Goal: Transaction & Acquisition: Download file/media

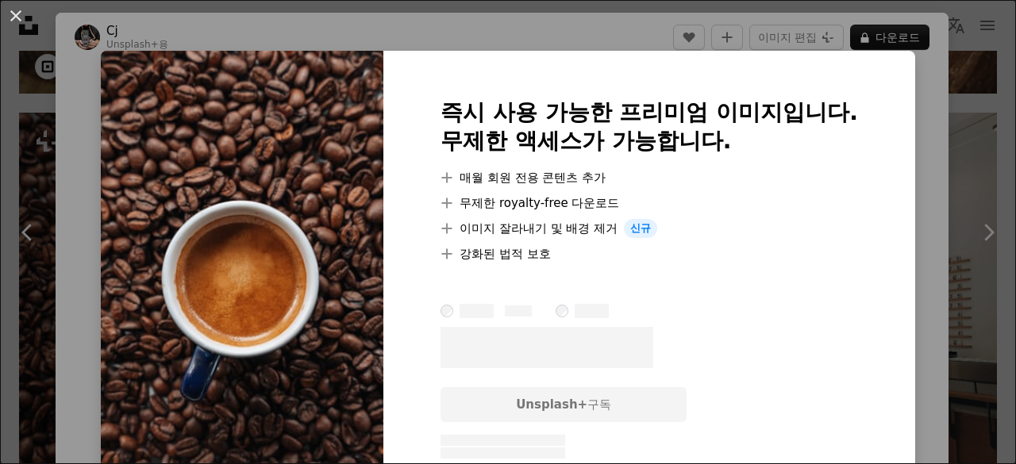
scroll to position [635, 0]
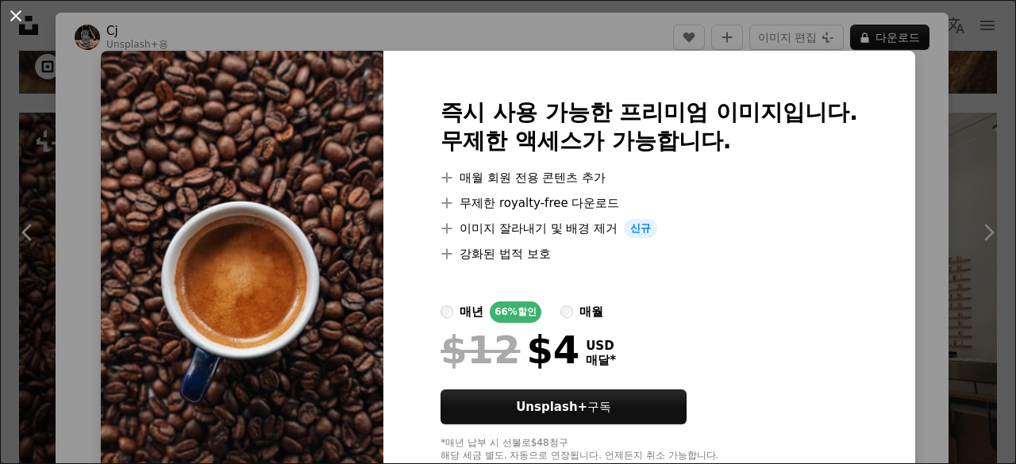
click at [17, 25] on button "An X shape" at bounding box center [15, 15] width 19 height 19
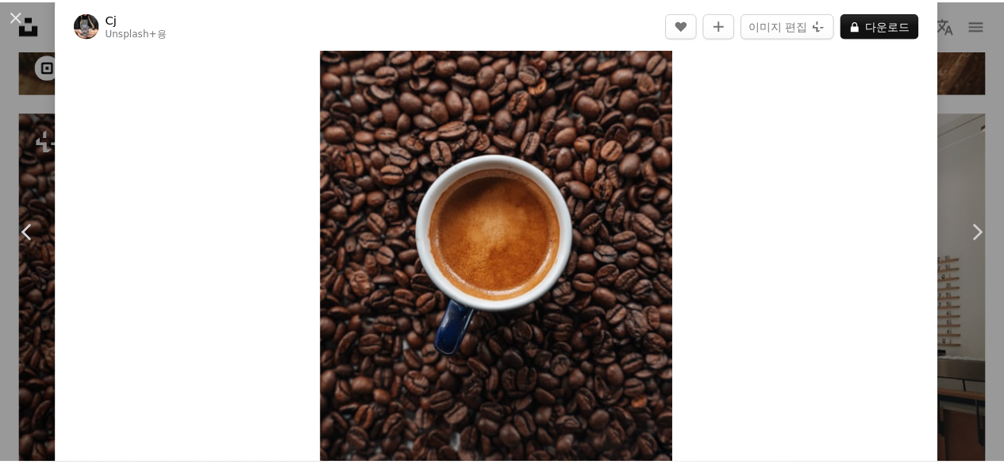
scroll to position [159, 0]
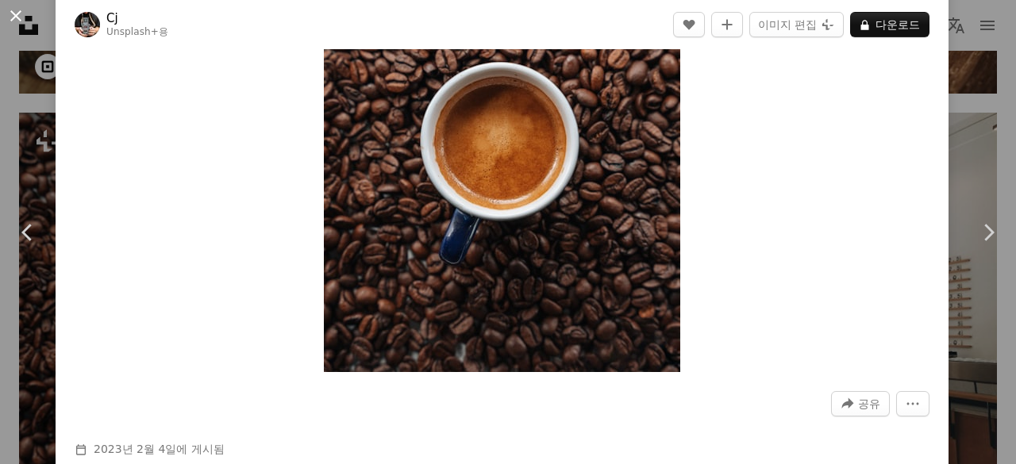
click at [12, 16] on button "An X shape" at bounding box center [15, 15] width 19 height 19
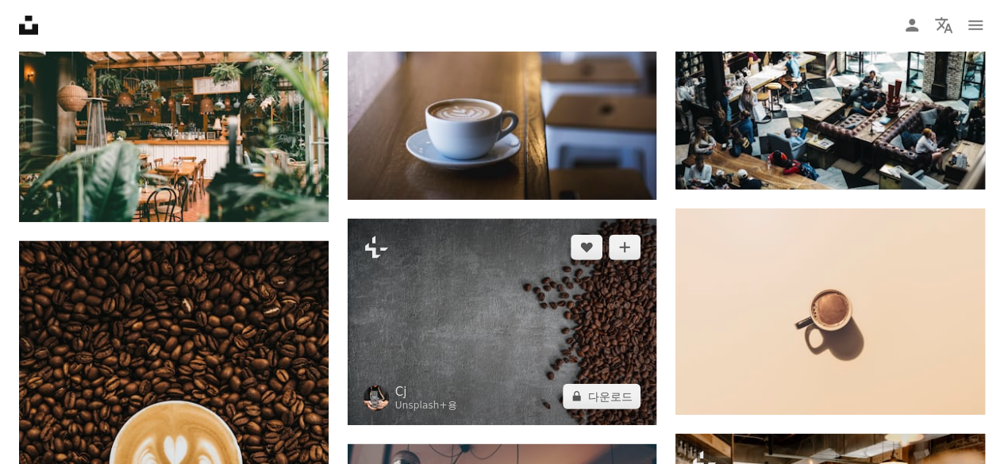
scroll to position [5316, 0]
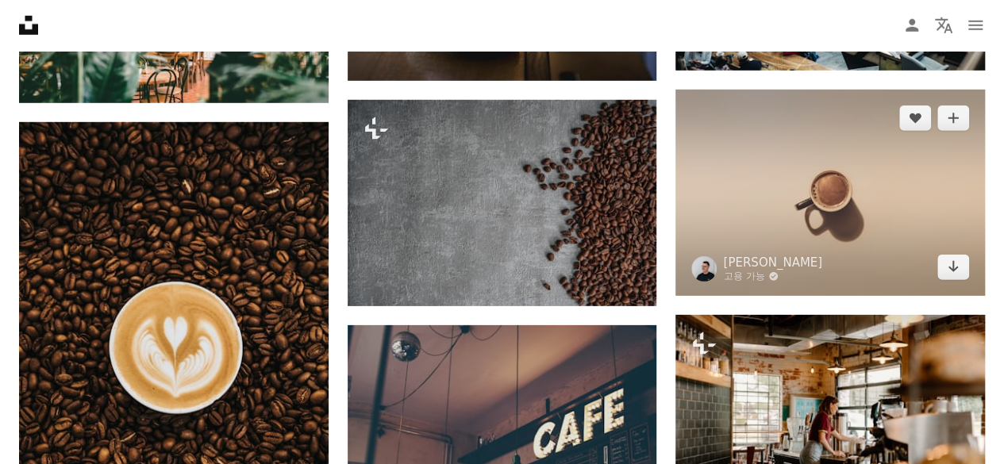
click at [820, 215] on img at bounding box center [829, 193] width 309 height 206
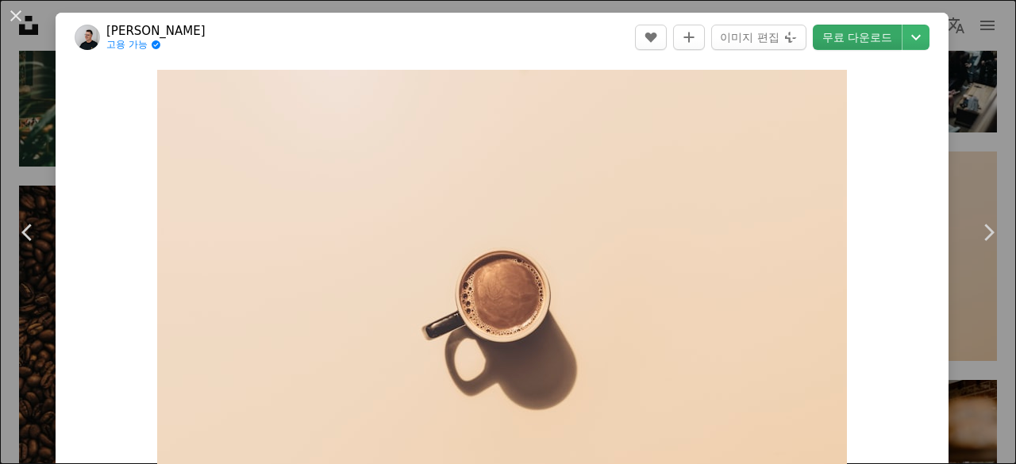
click at [849, 39] on link "무료 다운로드" at bounding box center [857, 37] width 89 height 25
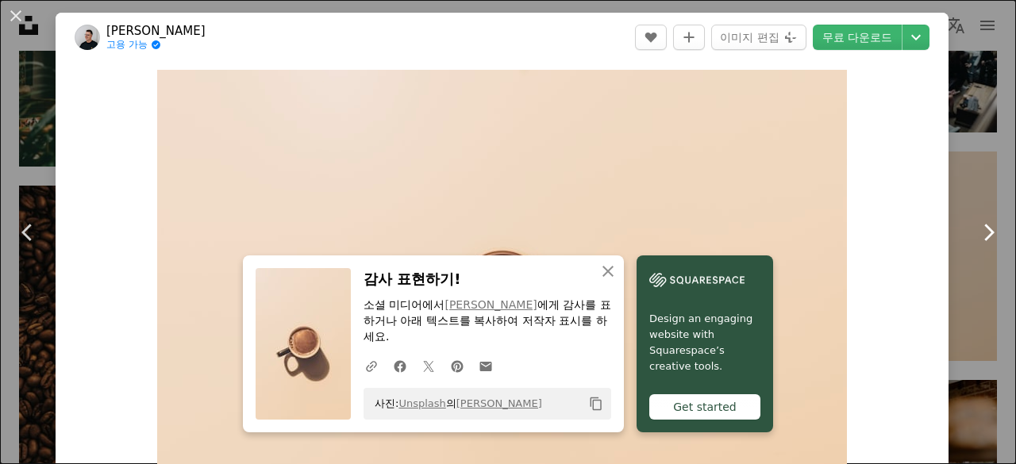
click at [982, 186] on link "Chevron right" at bounding box center [988, 232] width 56 height 152
drag, startPoint x: 25, startPoint y: 18, endPoint x: 740, endPoint y: 299, distance: 767.4
click at [25, 18] on button "An X shape" at bounding box center [15, 15] width 19 height 19
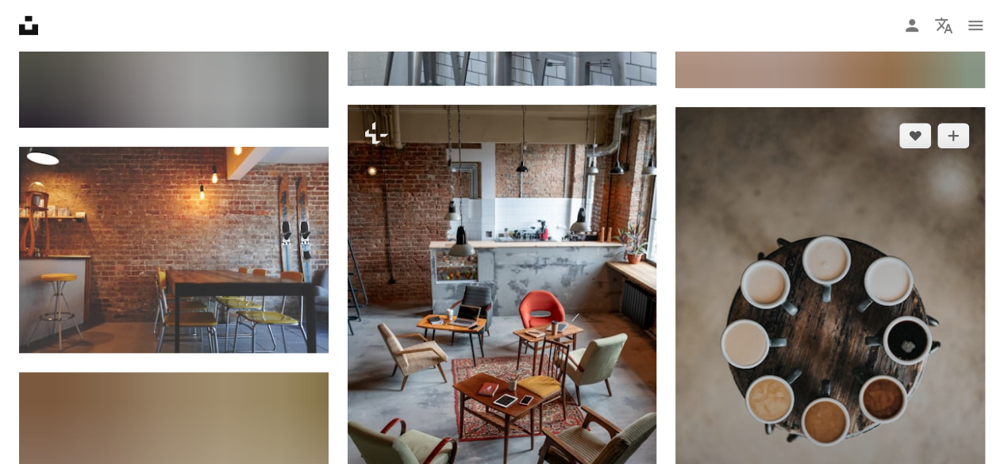
scroll to position [6427, 0]
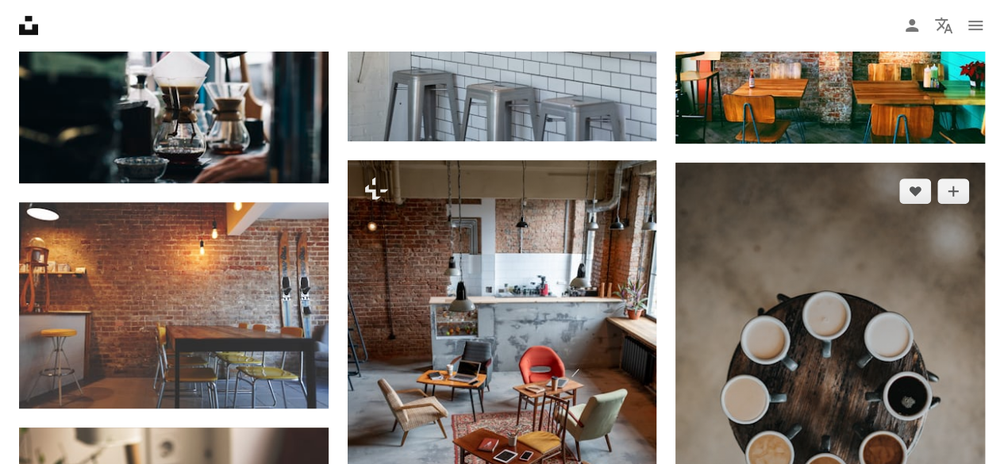
click at [724, 188] on img at bounding box center [829, 394] width 309 height 463
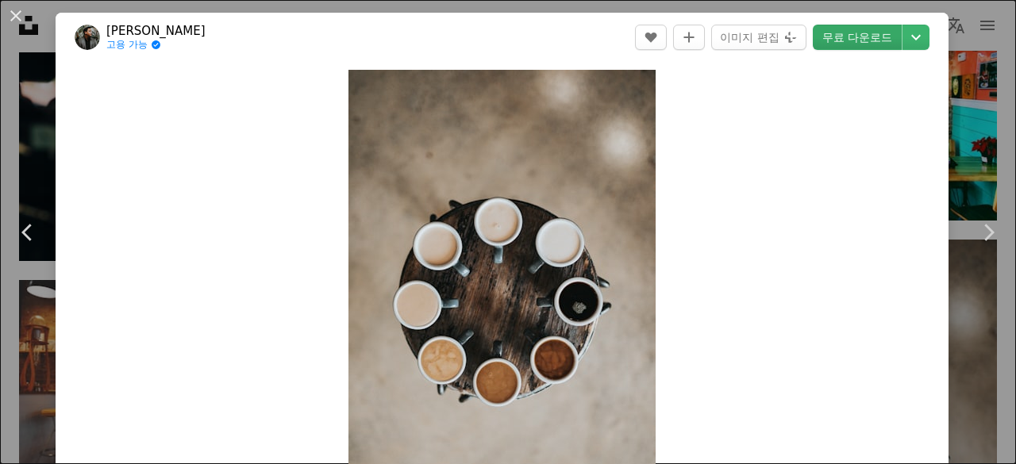
click at [840, 44] on link "무료 다운로드" at bounding box center [857, 37] width 89 height 25
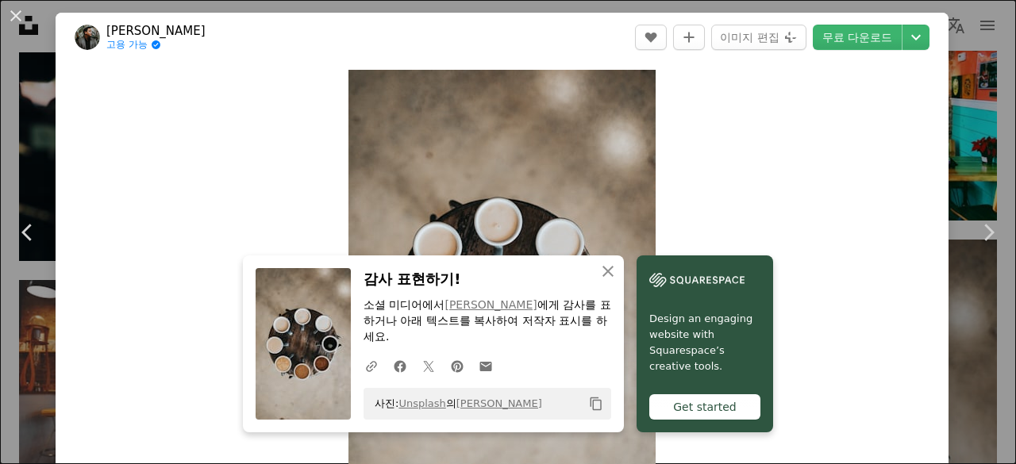
drag, startPoint x: 978, startPoint y: 133, endPoint x: 463, endPoint y: 83, distance: 516.6
click at [978, 133] on div "An X shape Chevron left Chevron right An X shape 닫기 감사 표현하기! 소셜 미디어에서 [PERSON_N…" at bounding box center [508, 232] width 1016 height 464
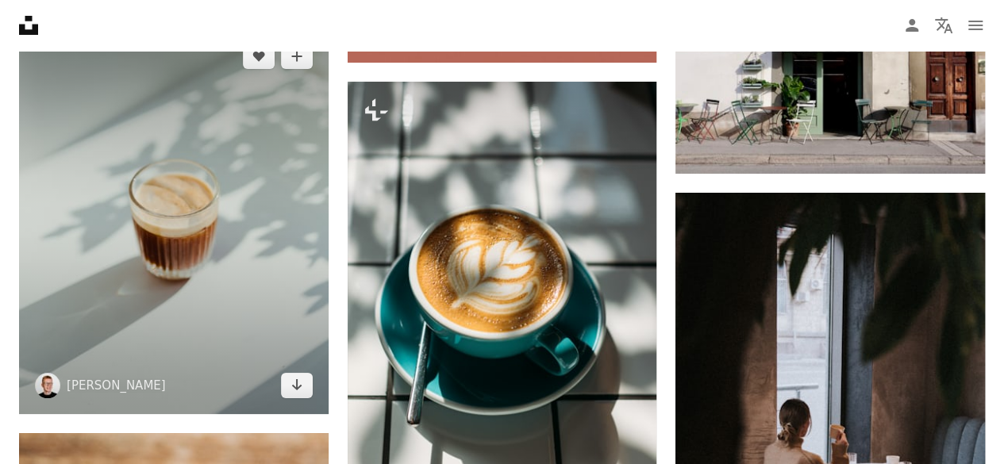
scroll to position [8808, 0]
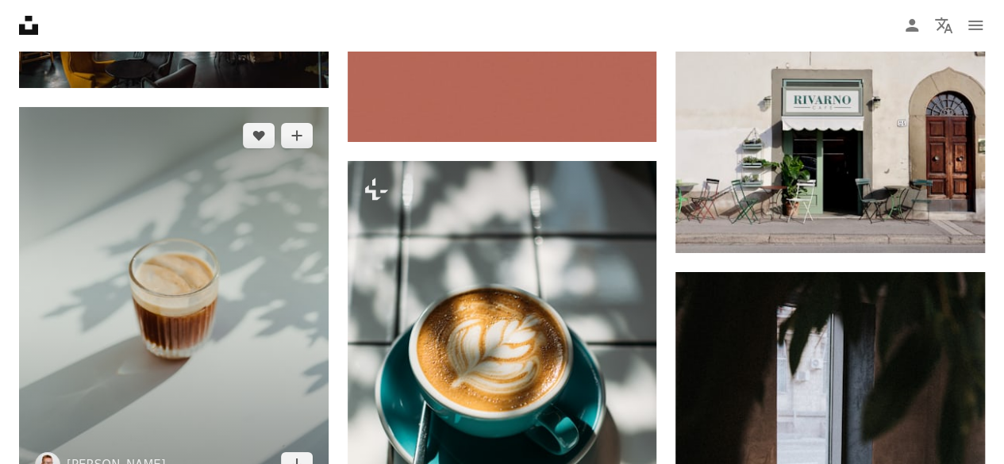
click at [129, 196] on img at bounding box center [173, 300] width 309 height 386
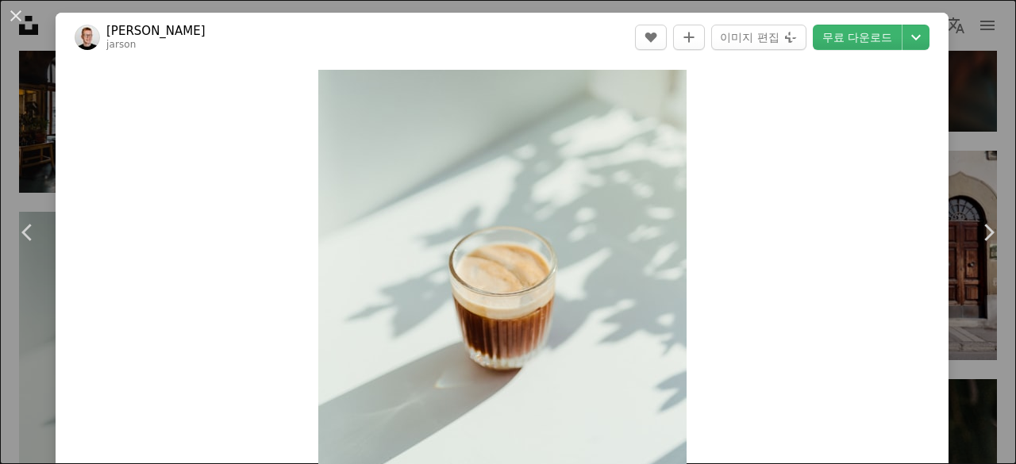
click at [6, 102] on div "An X shape Chevron left Chevron right Jarek Ceborski jarson A heart A plus sign…" at bounding box center [508, 232] width 1016 height 464
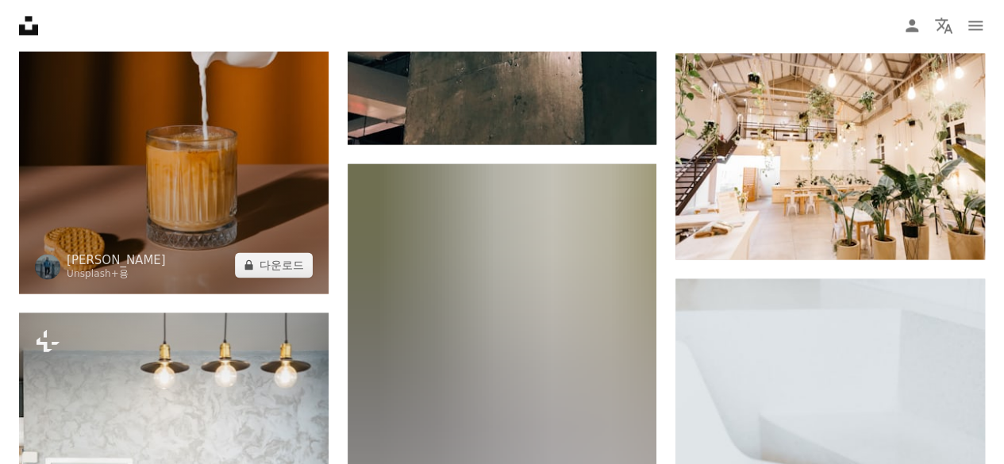
scroll to position [13093, 0]
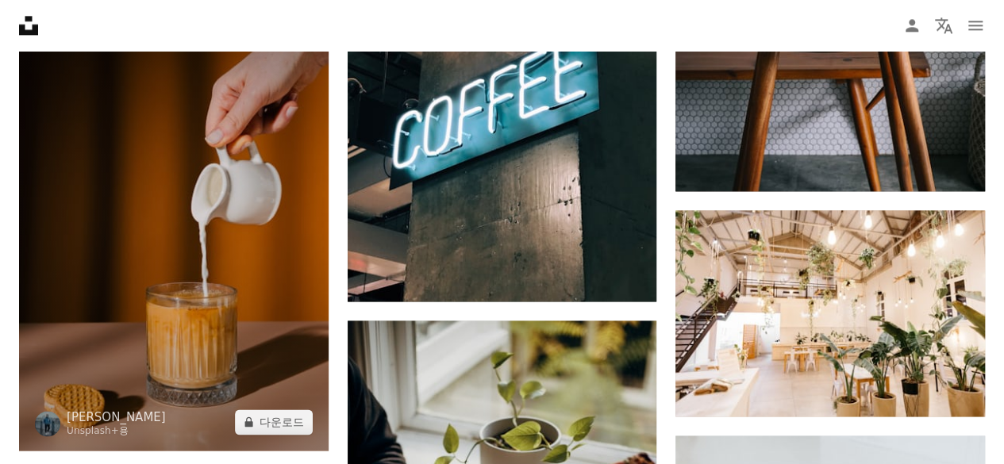
click at [224, 163] on img at bounding box center [173, 218] width 309 height 463
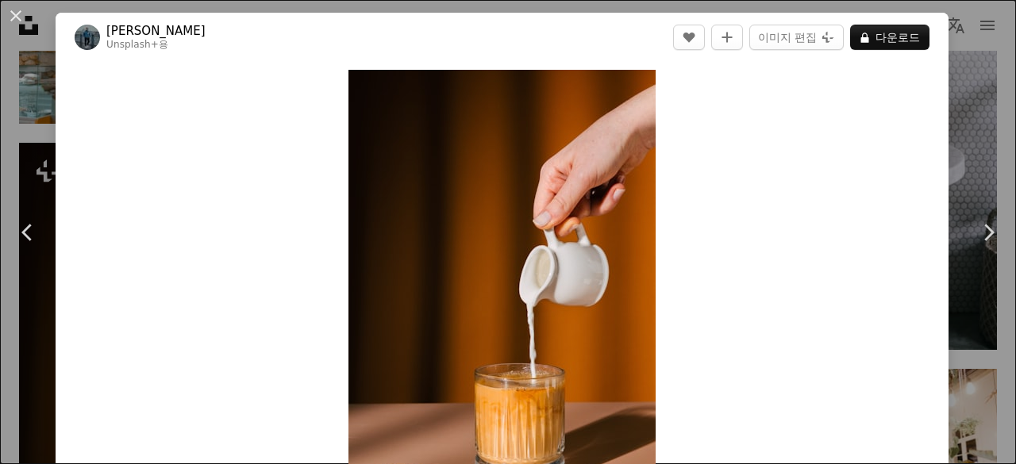
click at [0, 74] on div "An X shape Chevron left Chevron right [PERSON_NAME] Unsplash+ 용 A heart A plus …" at bounding box center [508, 232] width 1016 height 464
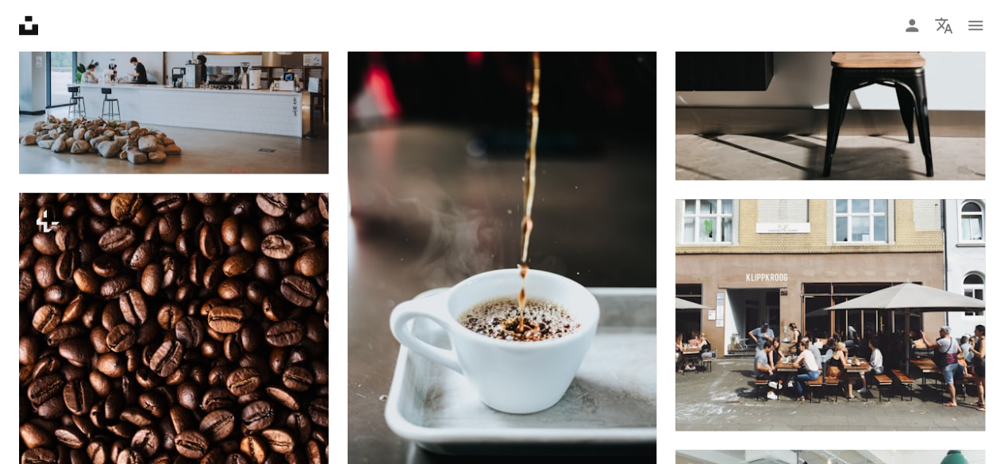
scroll to position [15949, 0]
